Goal: Information Seeking & Learning: Learn about a topic

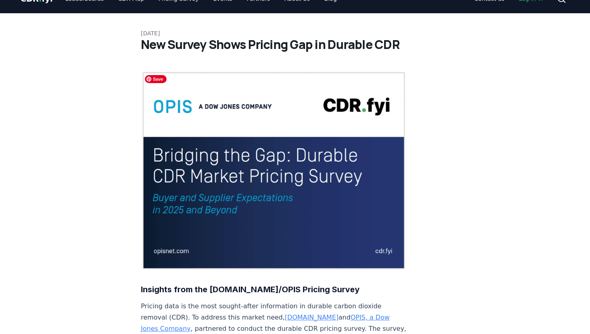
scroll to position [137, 0]
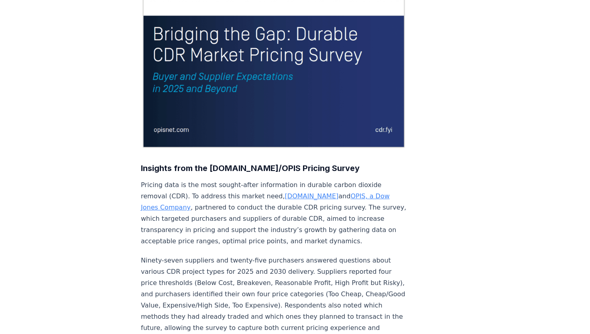
click at [280, 118] on img at bounding box center [274, 49] width 266 height 199
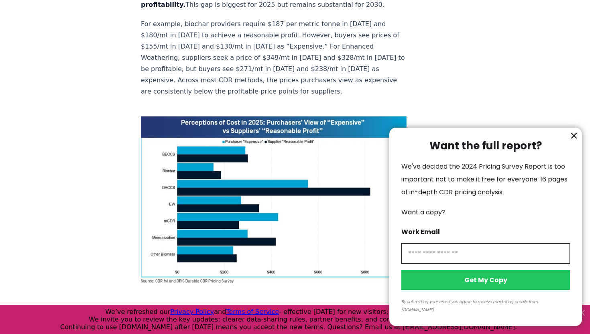
scroll to position [516, 0]
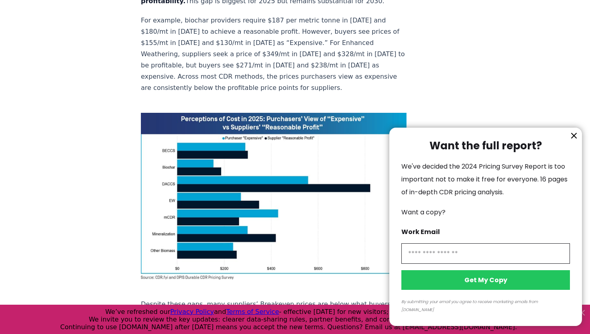
click at [572, 140] on icon "information" at bounding box center [574, 136] width 10 height 10
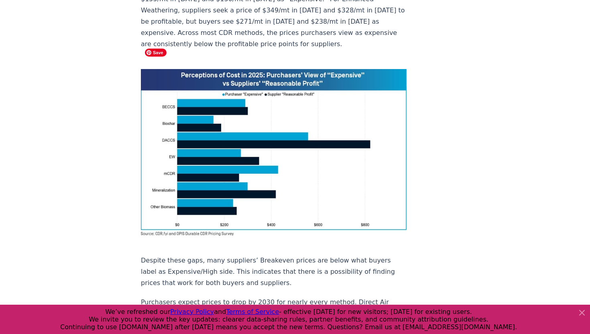
scroll to position [561, 0]
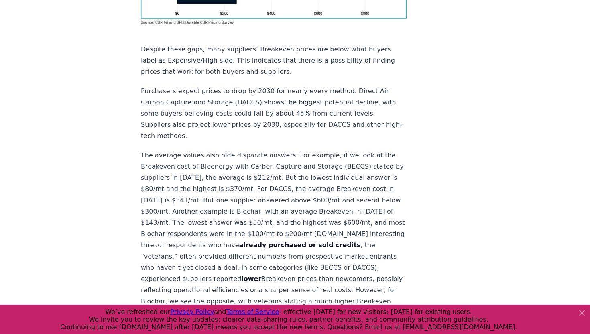
scroll to position [0, 0]
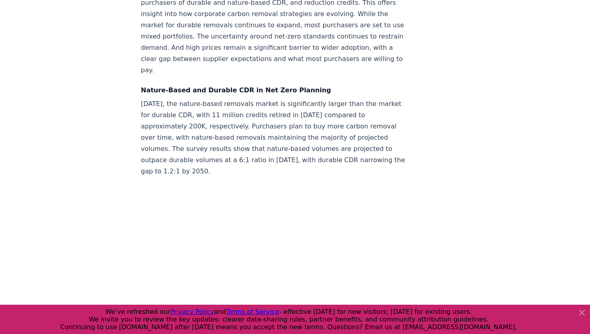
scroll to position [973, 0]
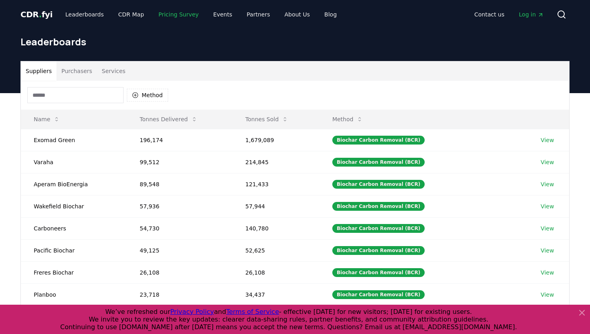
click at [179, 14] on link "Pricing Survey" at bounding box center [178, 14] width 53 height 14
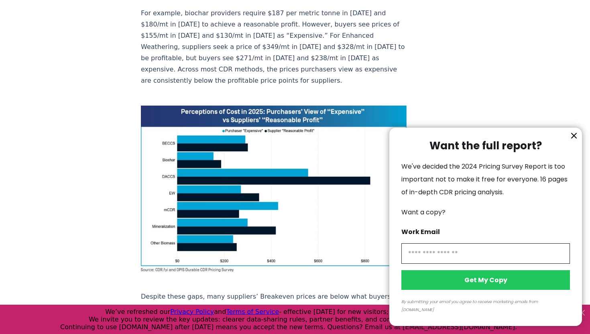
scroll to position [589, 0]
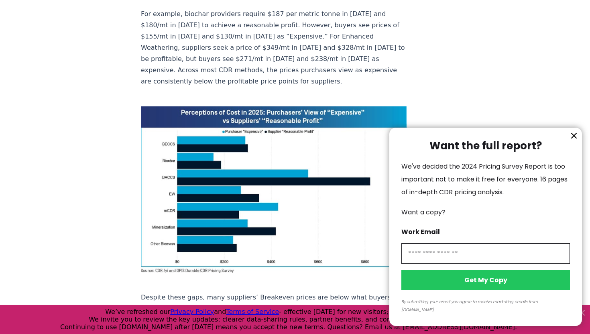
click at [573, 140] on icon "information" at bounding box center [574, 136] width 10 height 10
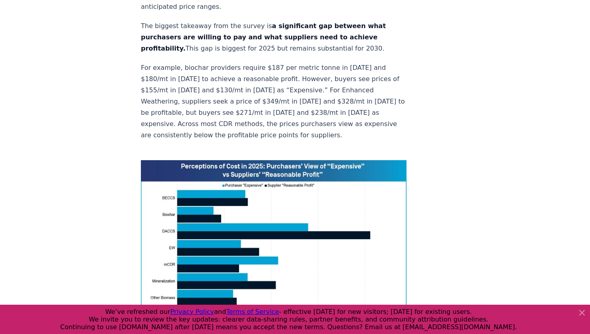
scroll to position [537, 0]
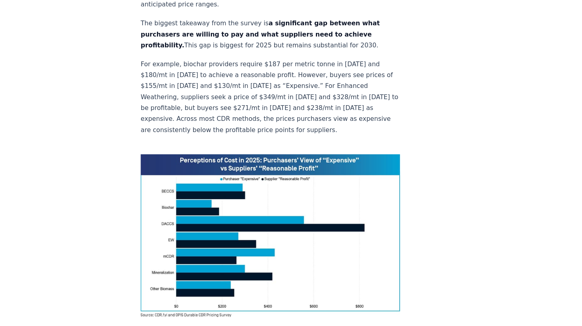
scroll to position [537, 0]
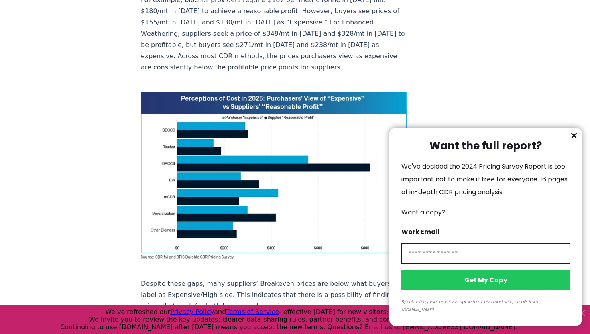
click at [573, 140] on icon "information" at bounding box center [574, 136] width 10 height 10
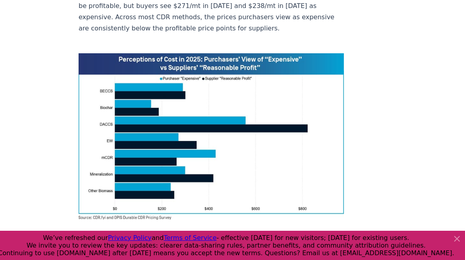
scroll to position [577, 0]
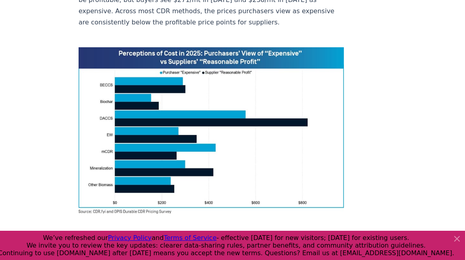
scroll to position [581, 0]
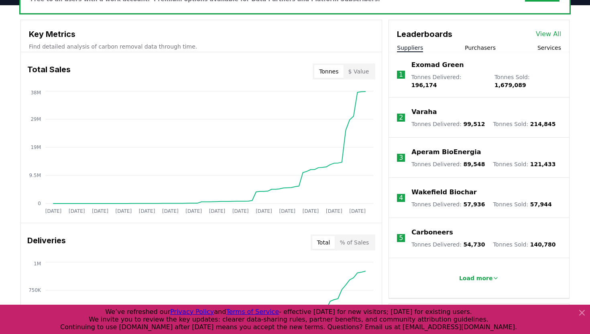
scroll to position [279, 0]
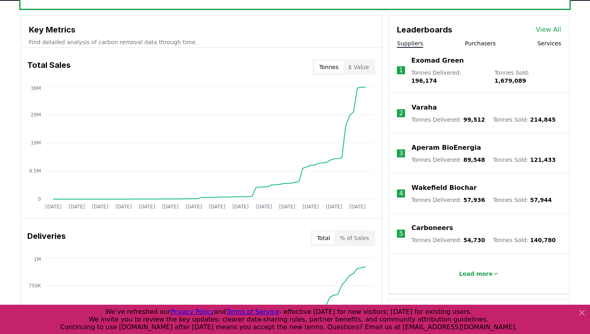
click at [366, 67] on button "$ Value" at bounding box center [358, 67] width 30 height 13
click at [339, 67] on button "Tonnes" at bounding box center [328, 67] width 29 height 13
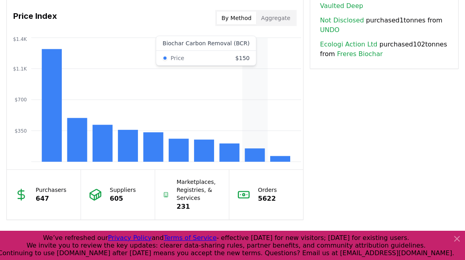
scroll to position [679, 0]
